Goal: Obtain resource: Obtain resource

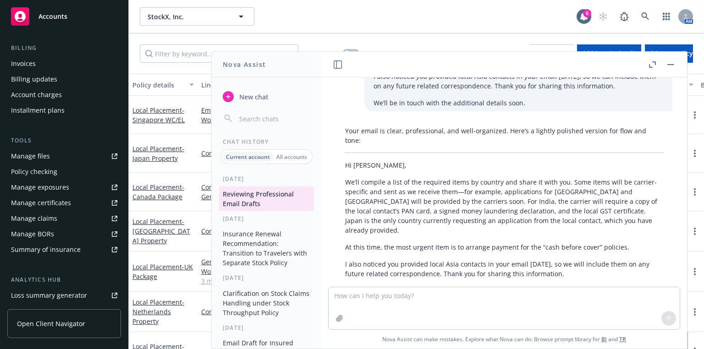
scroll to position [171, 0]
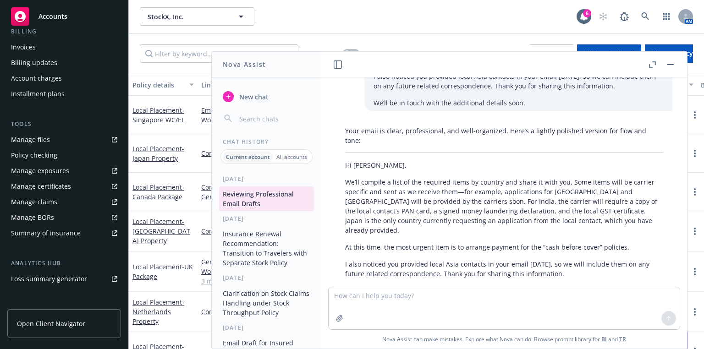
click at [51, 182] on div "Manage certificates" at bounding box center [41, 186] width 60 height 15
